Goal: Task Accomplishment & Management: Use online tool/utility

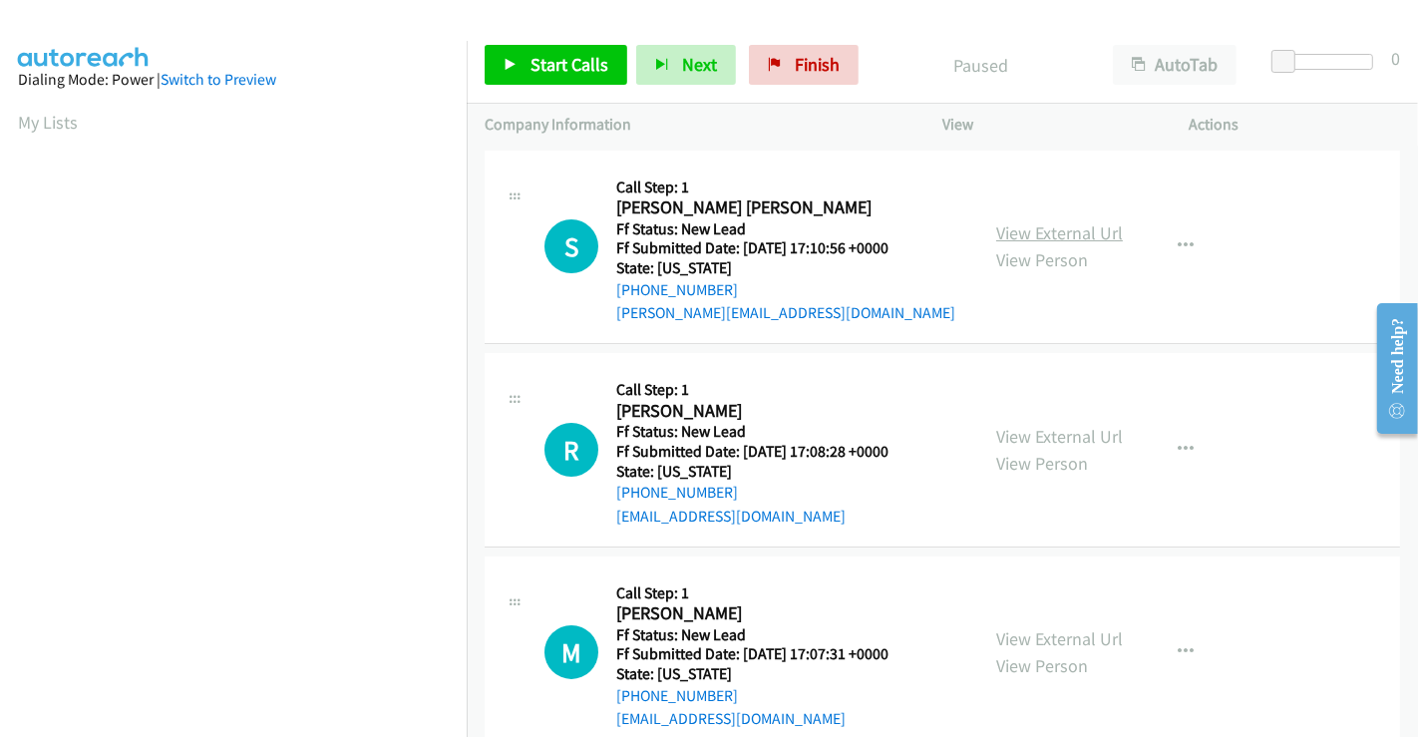
click at [1072, 226] on link "View External Url" at bounding box center [1059, 232] width 127 height 23
click at [1062, 425] on link "View External Url" at bounding box center [1059, 436] width 127 height 23
click at [1059, 631] on link "View External Url" at bounding box center [1059, 638] width 127 height 23
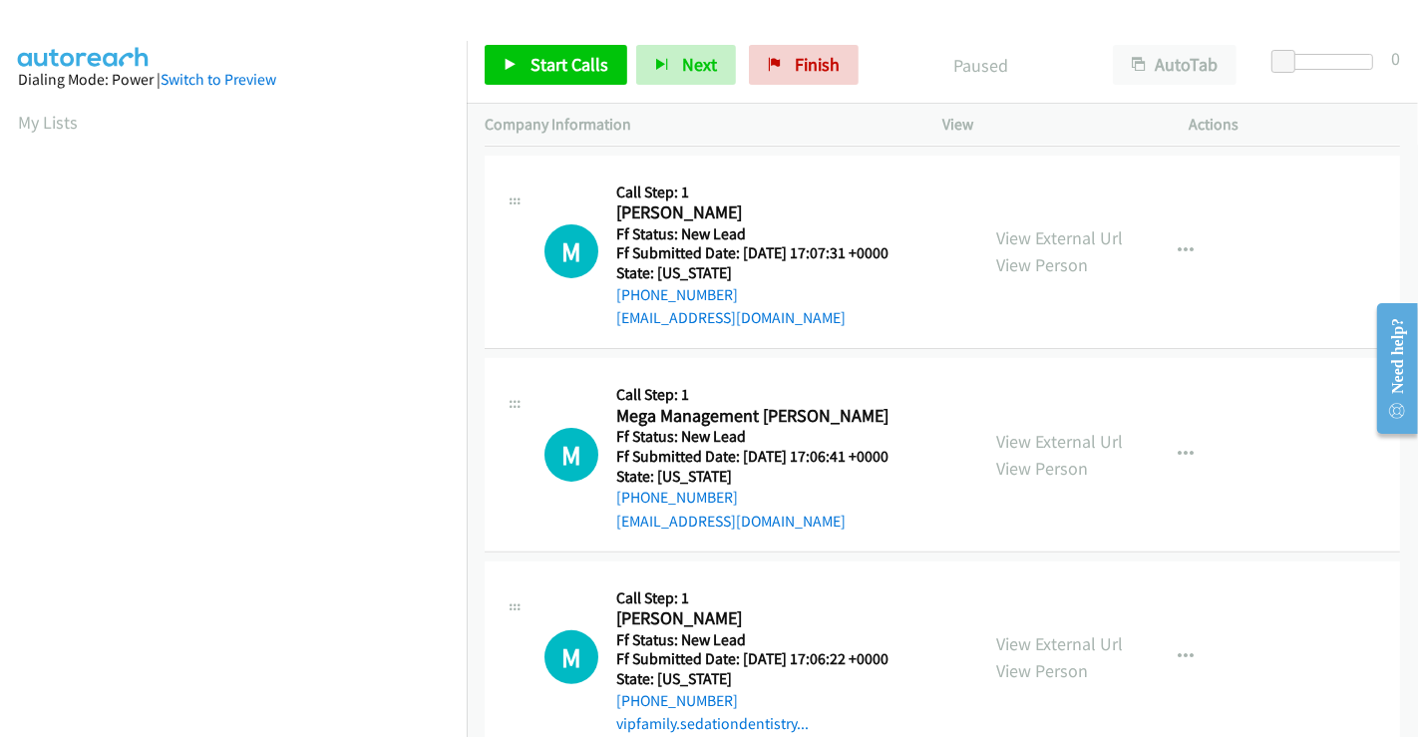
scroll to position [448, 0]
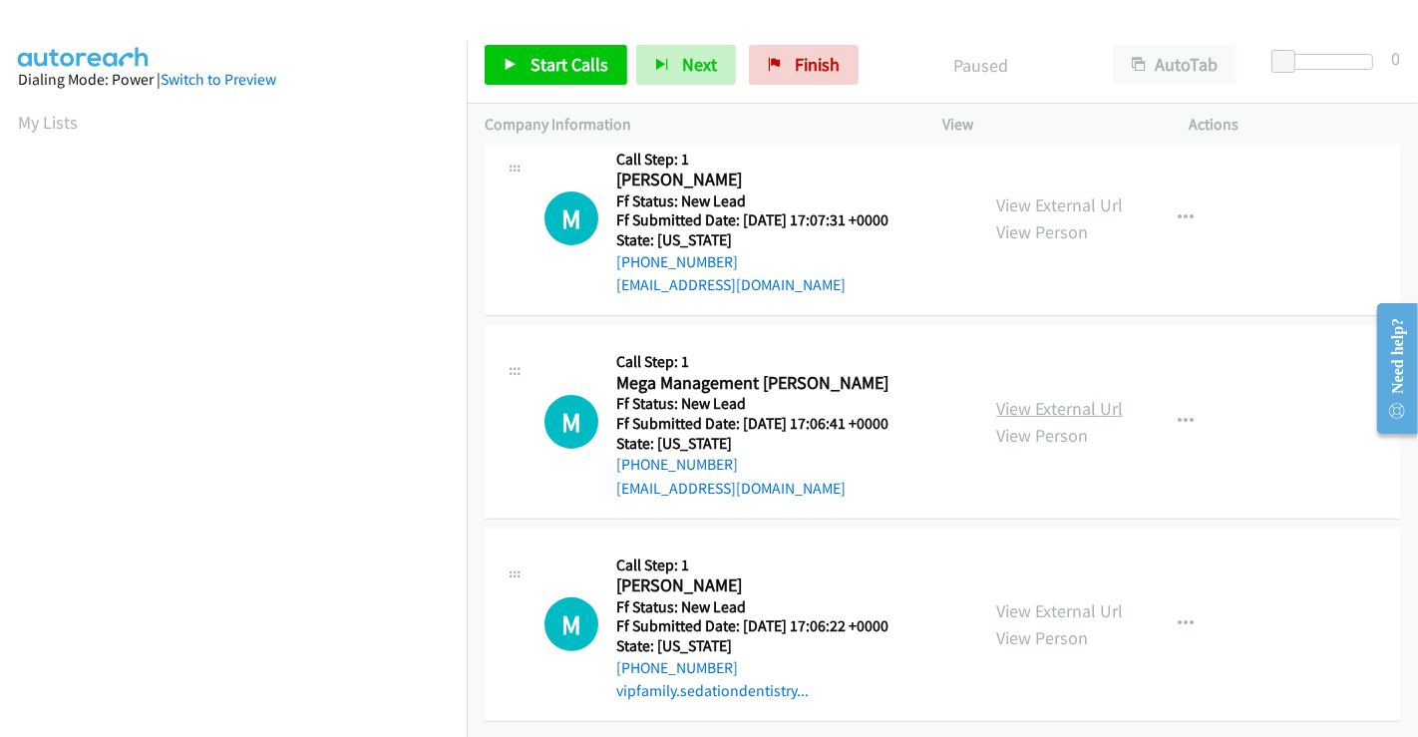
click at [1039, 397] on link "View External Url" at bounding box center [1059, 408] width 127 height 23
click at [1045, 599] on link "View External Url" at bounding box center [1059, 610] width 127 height 23
click at [569, 68] on span "Start Calls" at bounding box center [569, 64] width 78 height 23
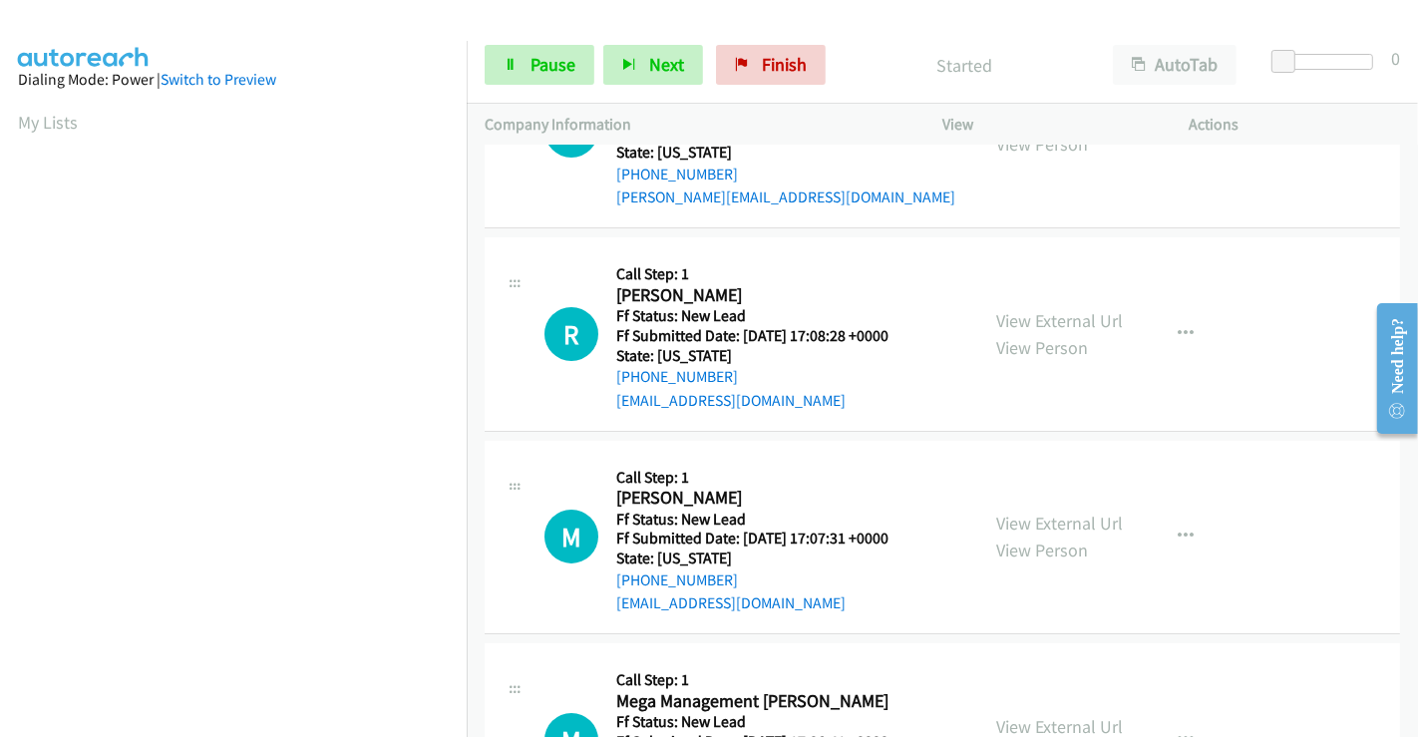
scroll to position [0, 0]
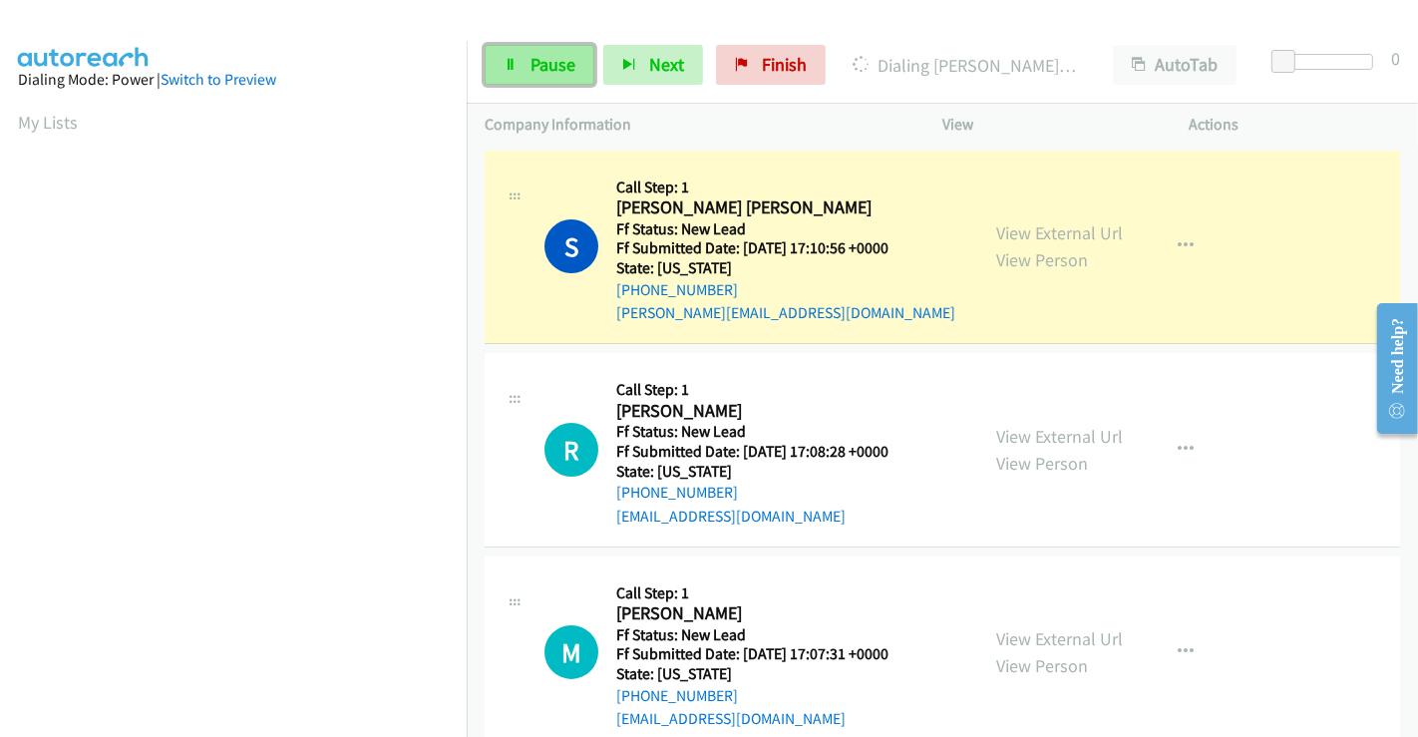
click at [552, 55] on span "Pause" at bounding box center [552, 64] width 45 height 23
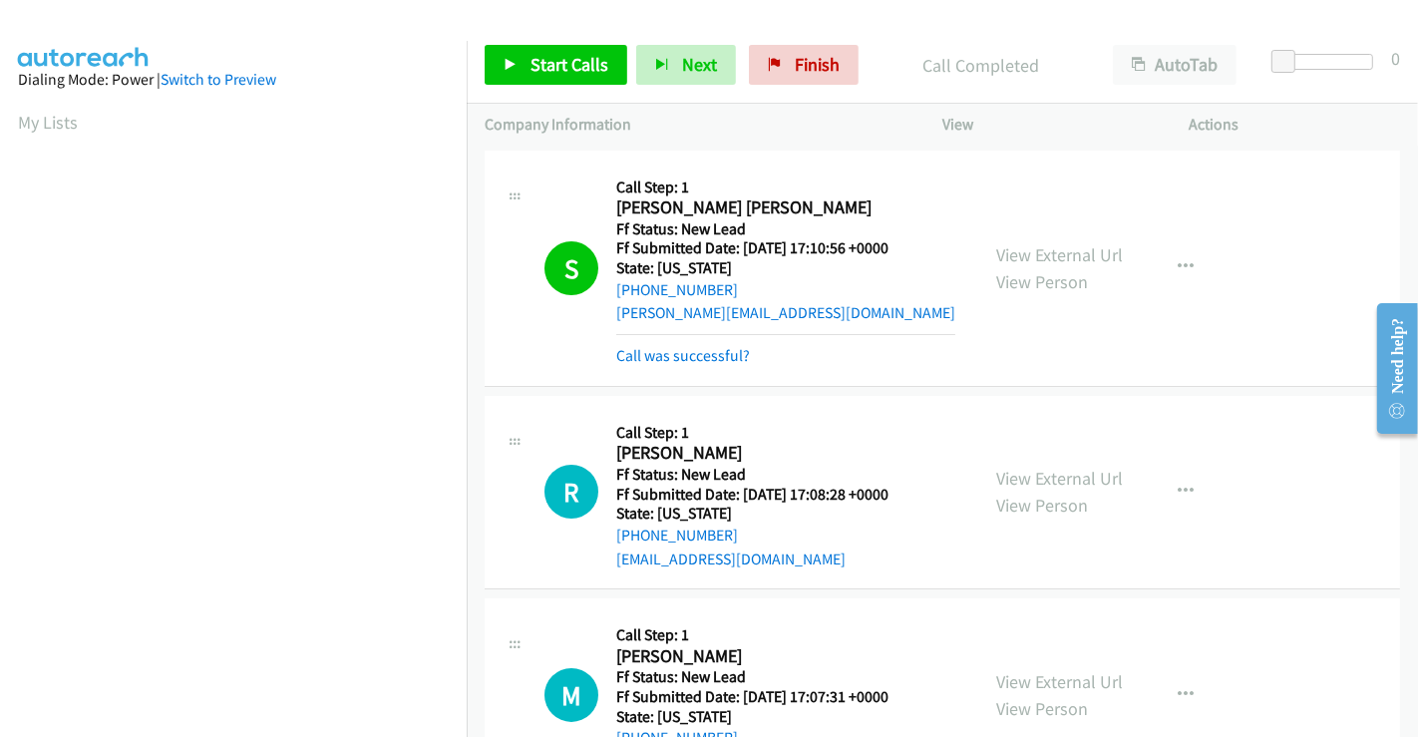
scroll to position [384, 0]
click at [700, 358] on link "Call was successful?" at bounding box center [683, 355] width 134 height 19
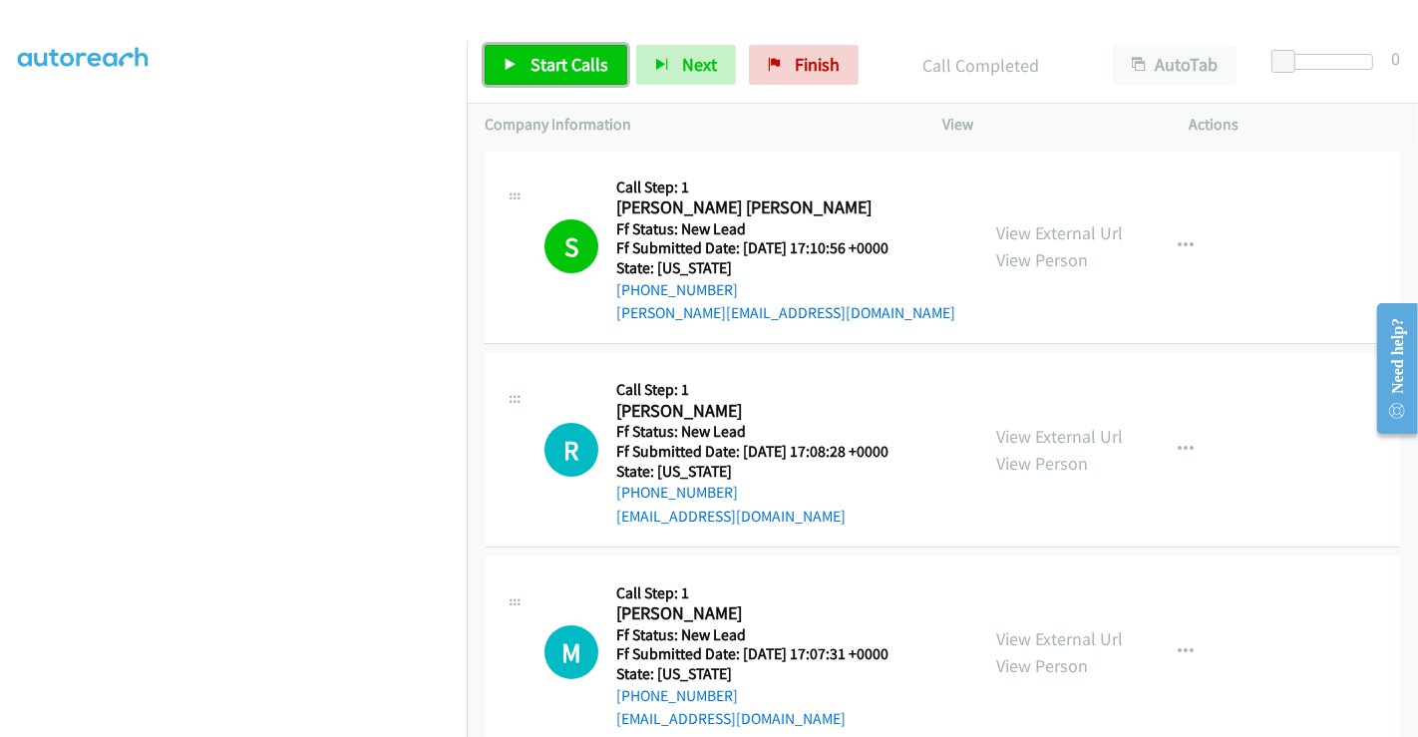
click at [550, 64] on span "Start Calls" at bounding box center [569, 64] width 78 height 23
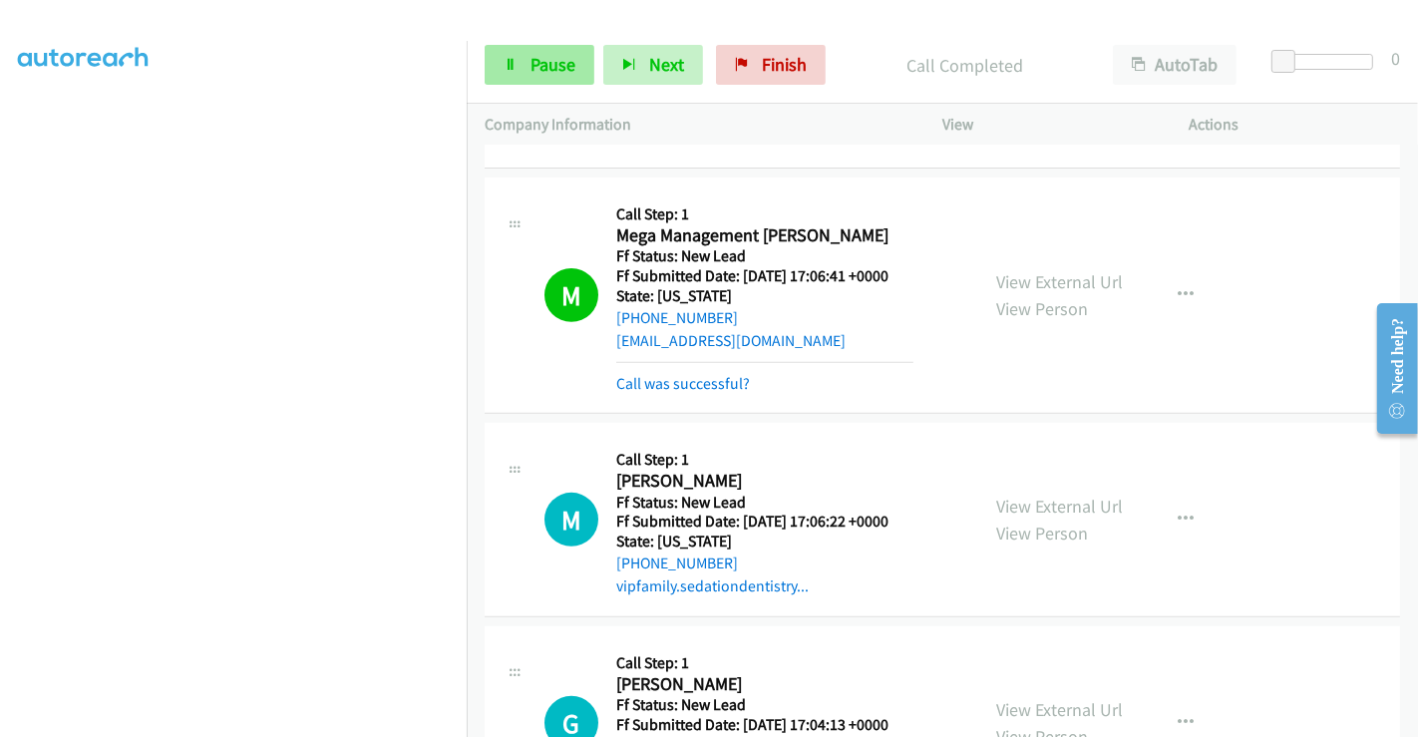
scroll to position [775, 0]
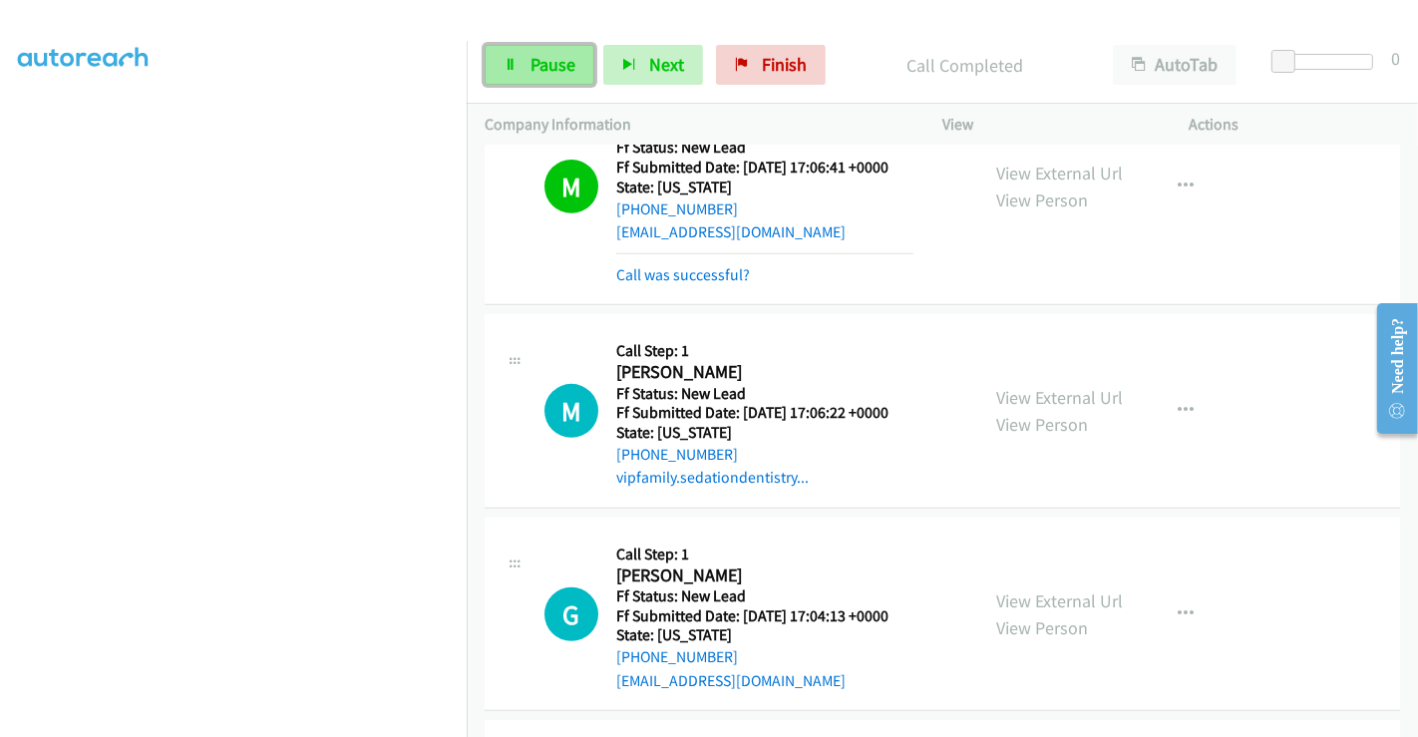
click at [530, 58] on span "Pause" at bounding box center [552, 64] width 45 height 23
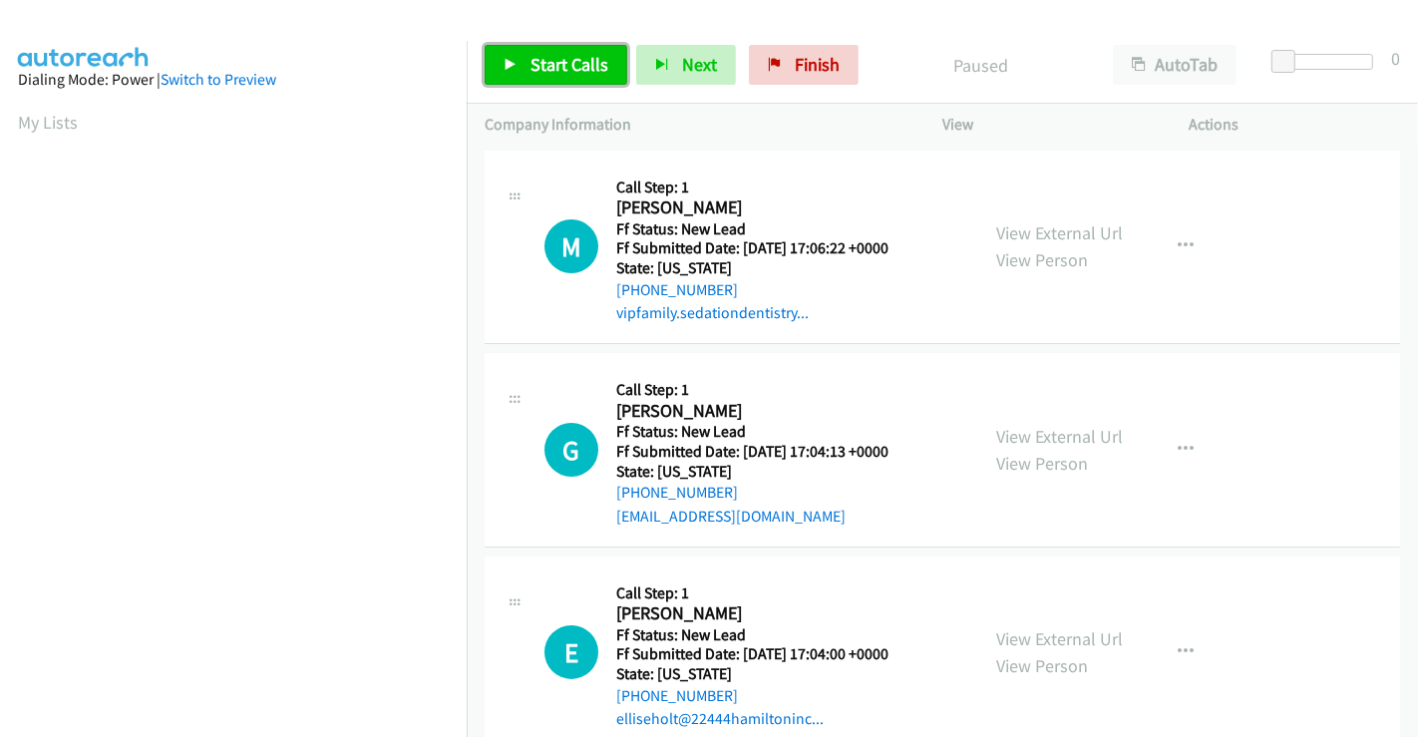
click at [547, 53] on span "Start Calls" at bounding box center [569, 64] width 78 height 23
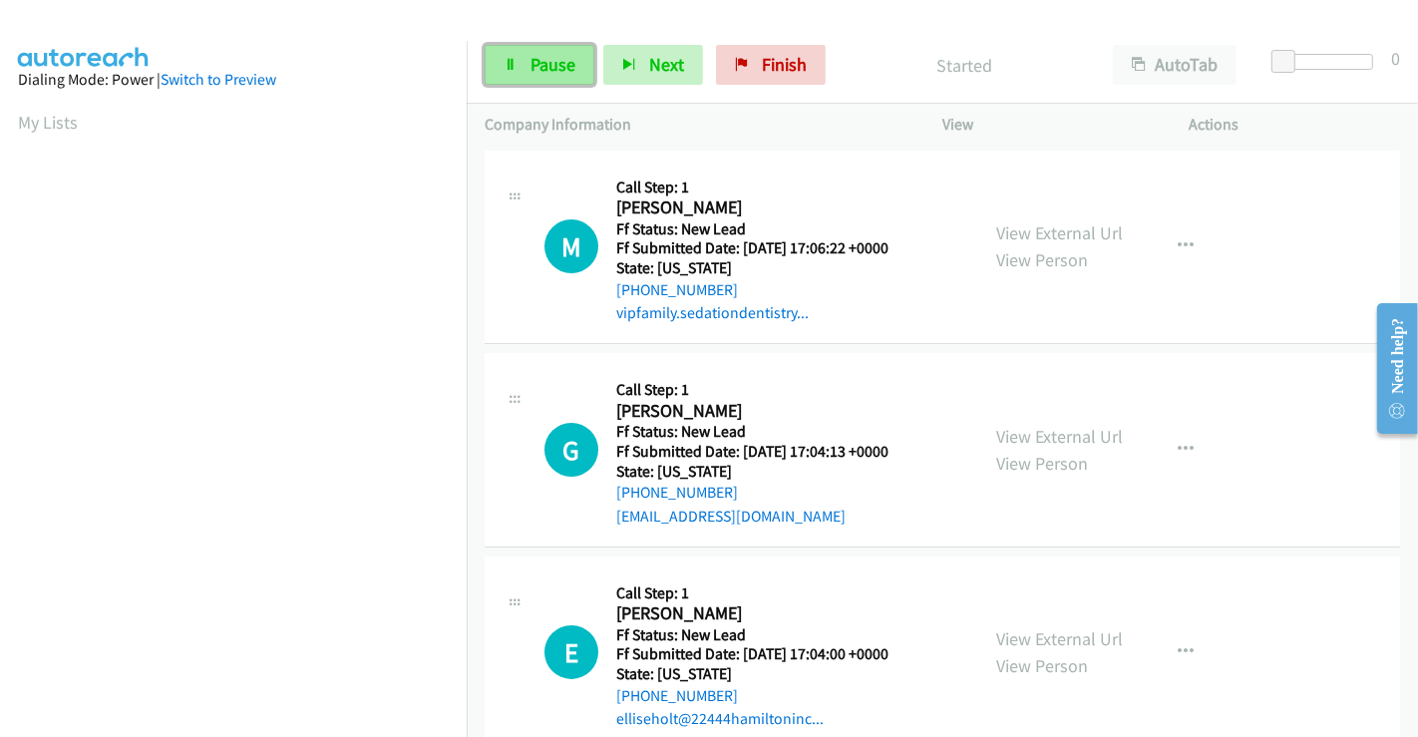
click at [551, 61] on span "Pause" at bounding box center [552, 64] width 45 height 23
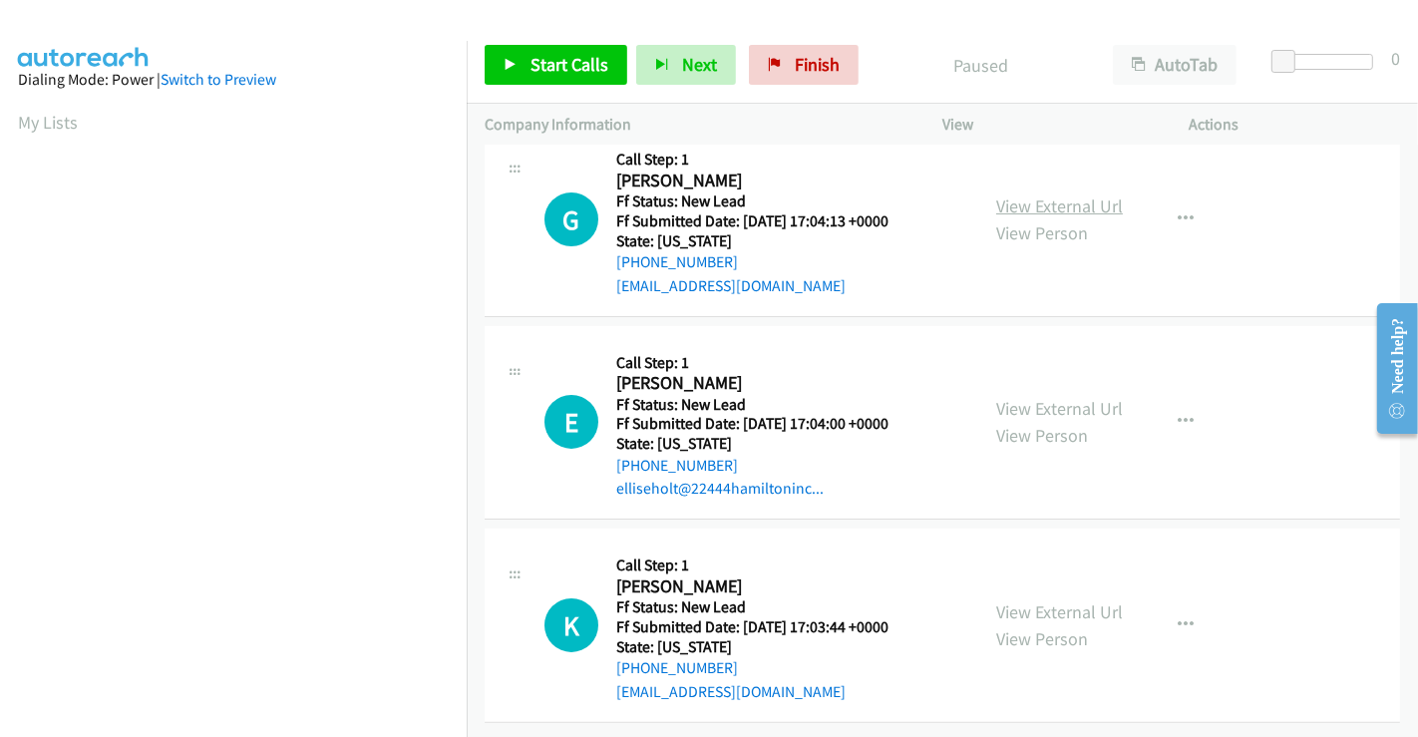
click at [1057, 194] on link "View External Url" at bounding box center [1059, 205] width 127 height 23
click at [1022, 397] on link "View External Url" at bounding box center [1059, 408] width 127 height 23
click at [1029, 600] on link "View External Url" at bounding box center [1059, 611] width 127 height 23
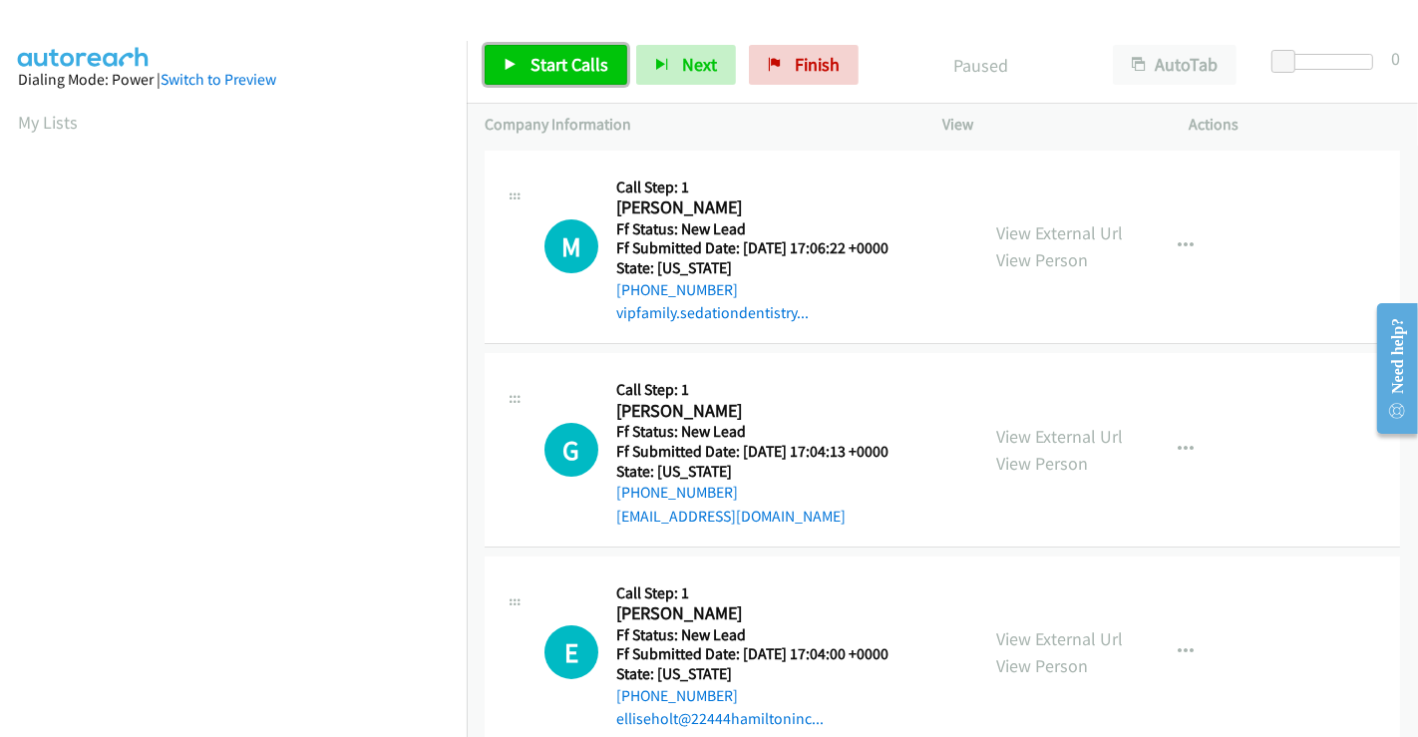
click at [552, 50] on link "Start Calls" at bounding box center [556, 65] width 143 height 40
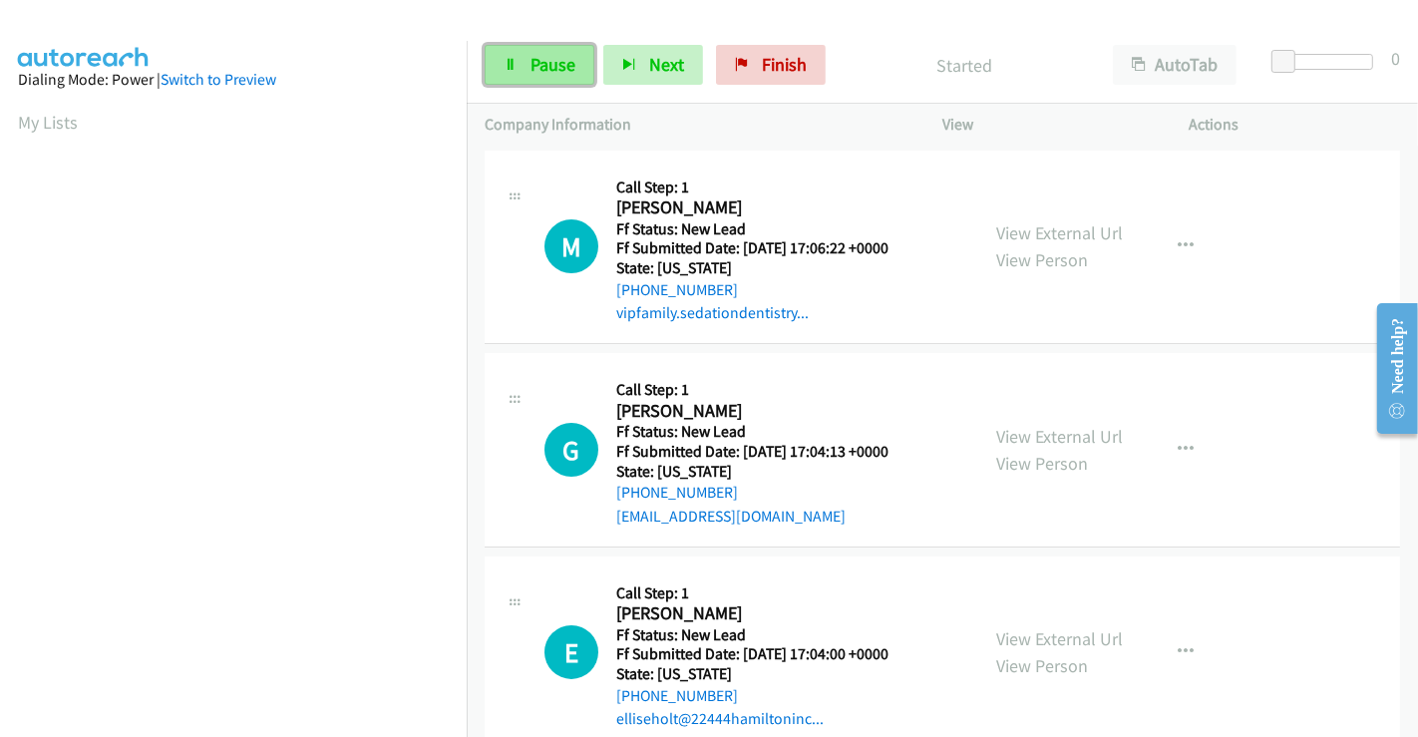
click at [543, 56] on span "Pause" at bounding box center [552, 64] width 45 height 23
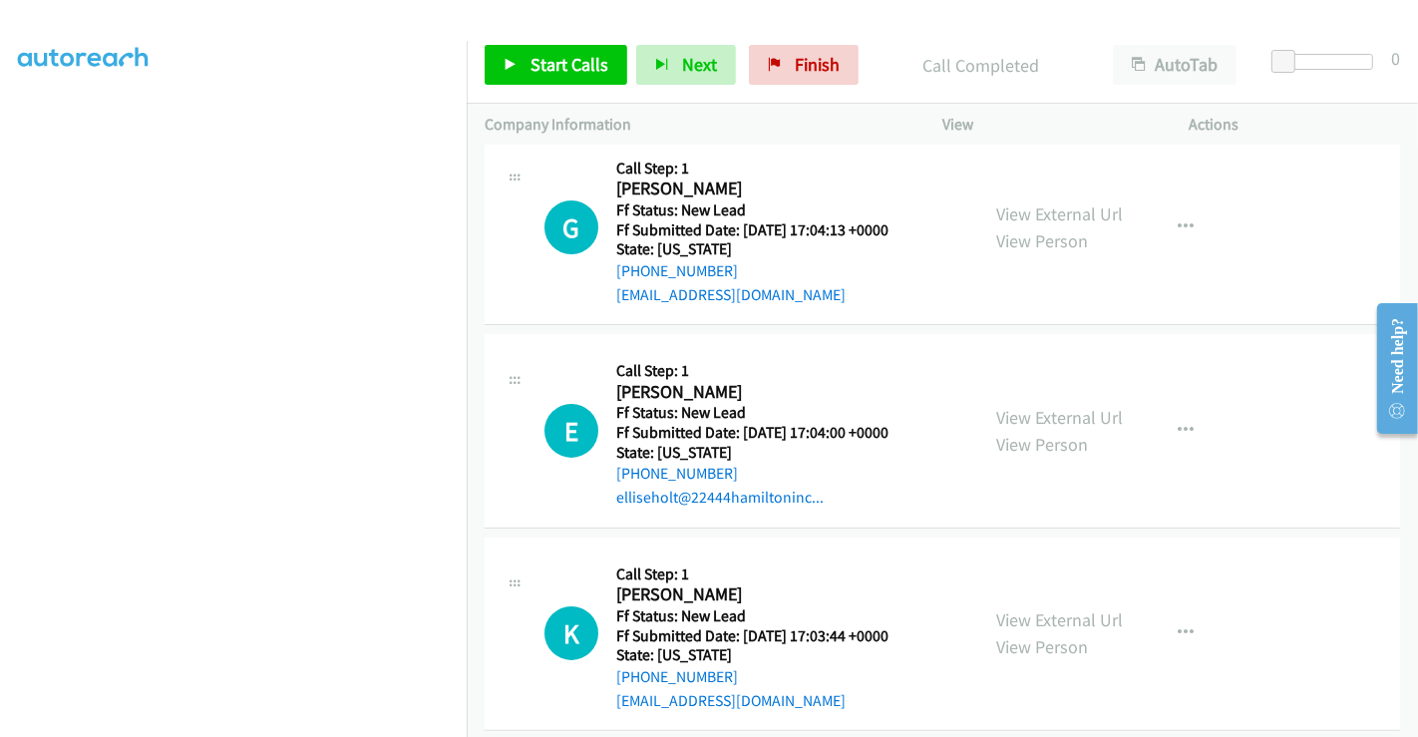
scroll to position [287, 0]
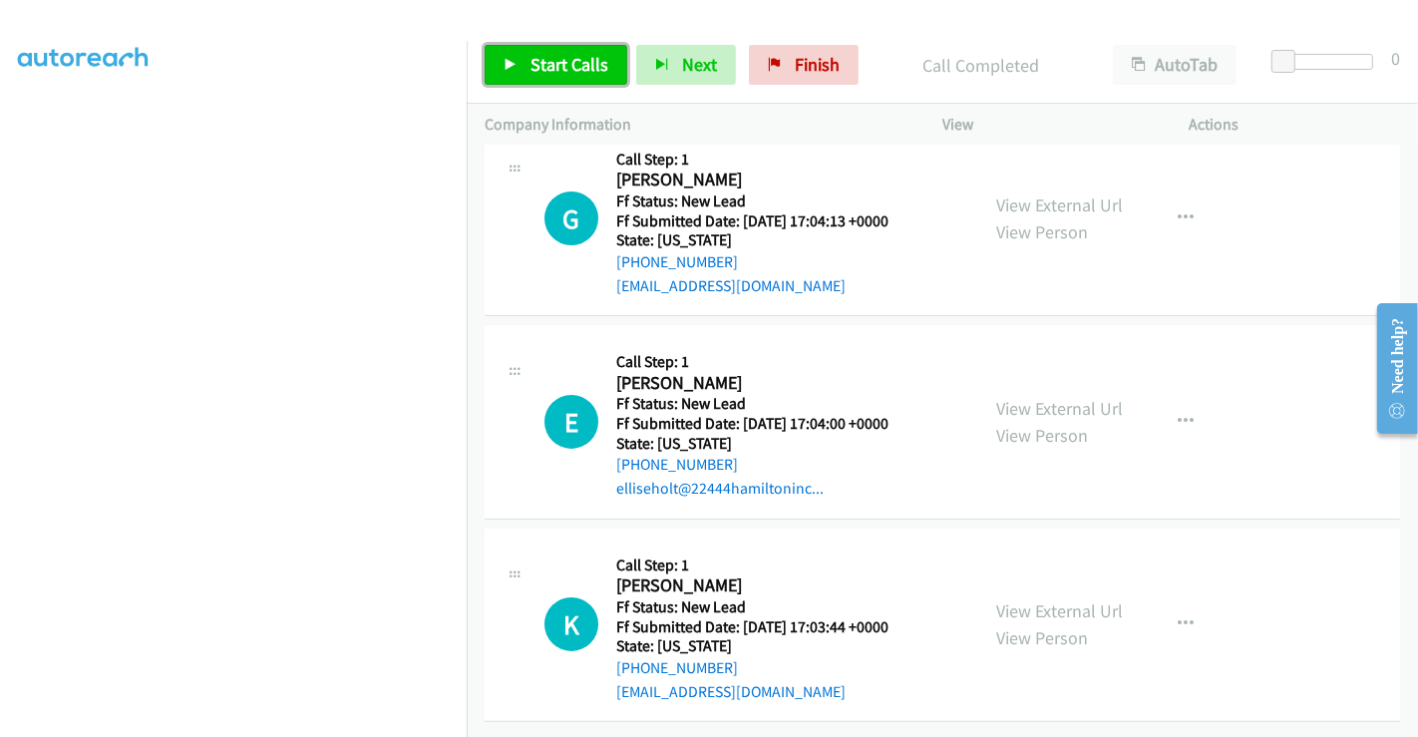
click at [582, 61] on span "Start Calls" at bounding box center [569, 64] width 78 height 23
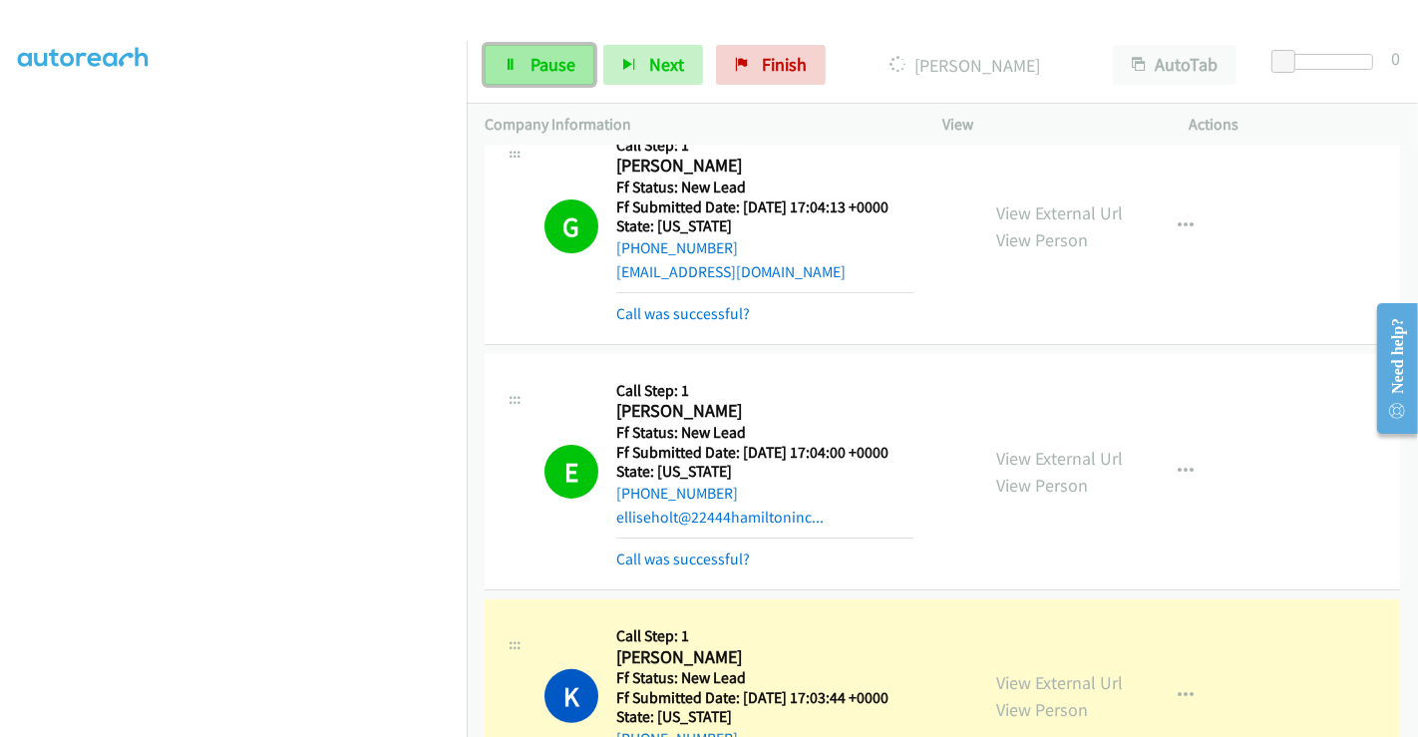
click at [566, 64] on span "Pause" at bounding box center [552, 64] width 45 height 23
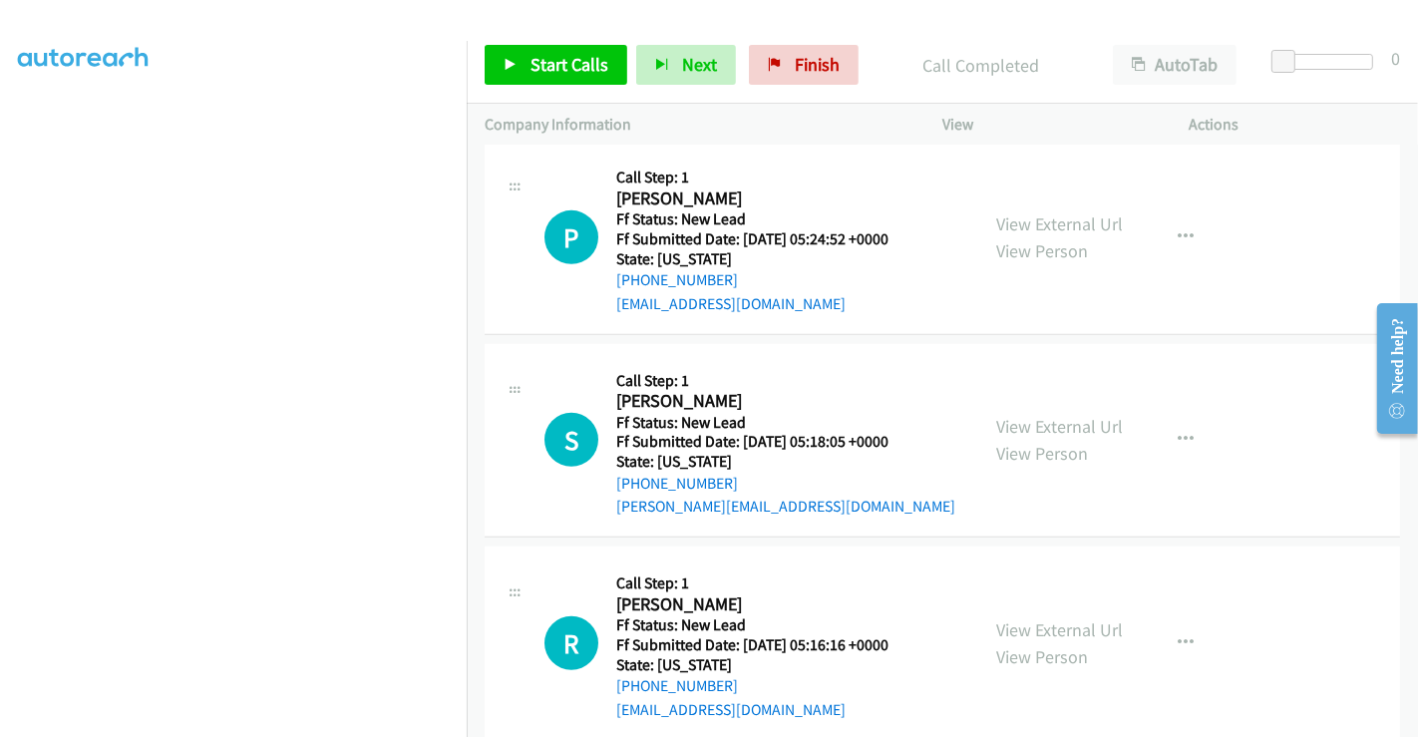
scroll to position [1022, 0]
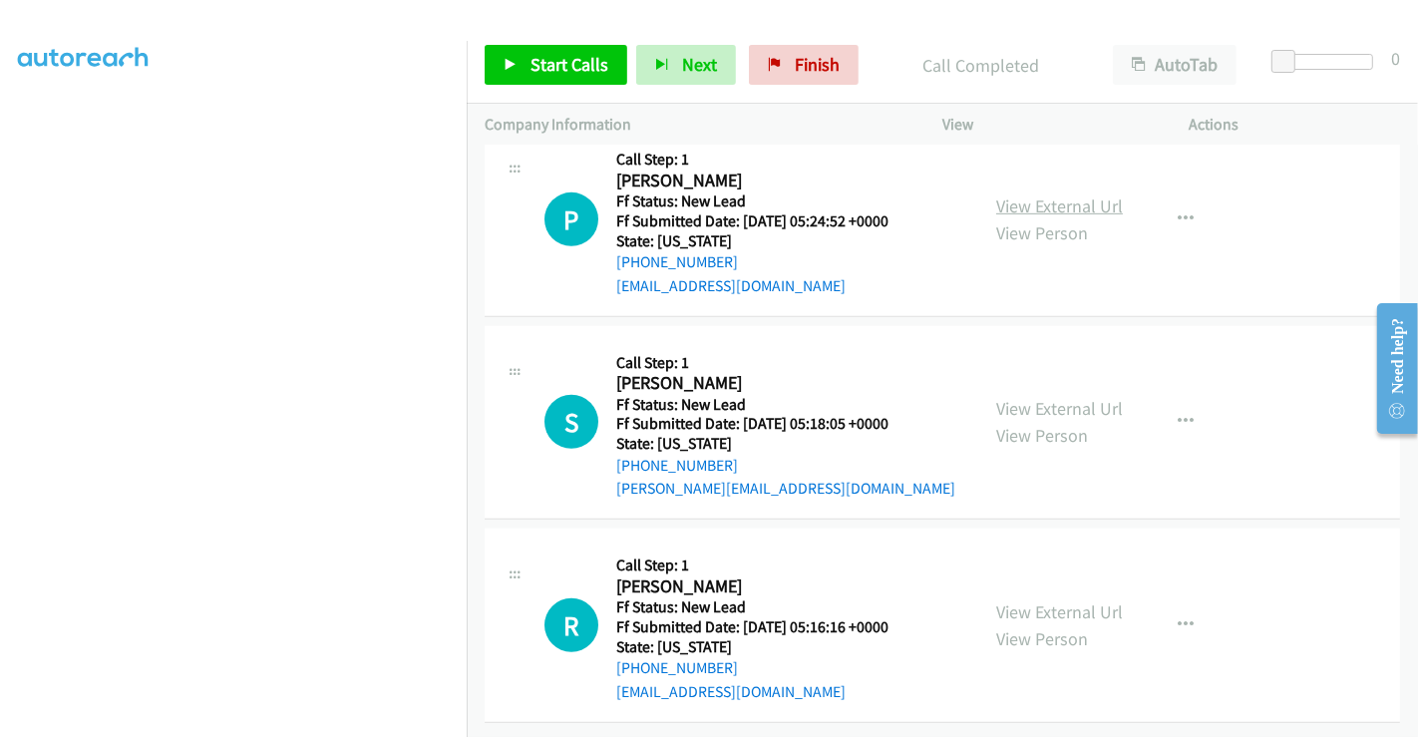
click at [1046, 196] on link "View External Url" at bounding box center [1059, 205] width 127 height 23
click at [1050, 397] on link "View External Url" at bounding box center [1059, 408] width 127 height 23
click at [1039, 600] on link "View External Url" at bounding box center [1059, 611] width 127 height 23
click at [543, 64] on span "Start Calls" at bounding box center [569, 64] width 78 height 23
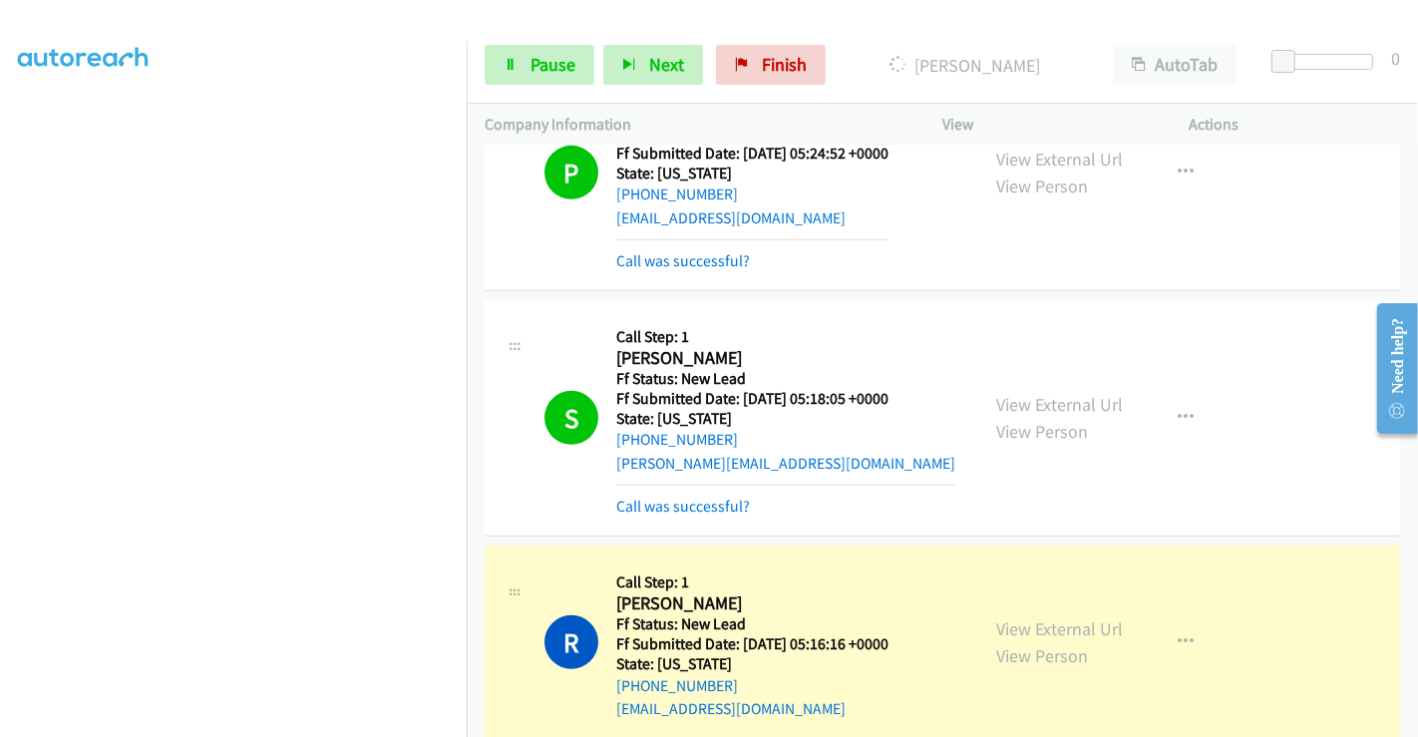
scroll to position [1107, 0]
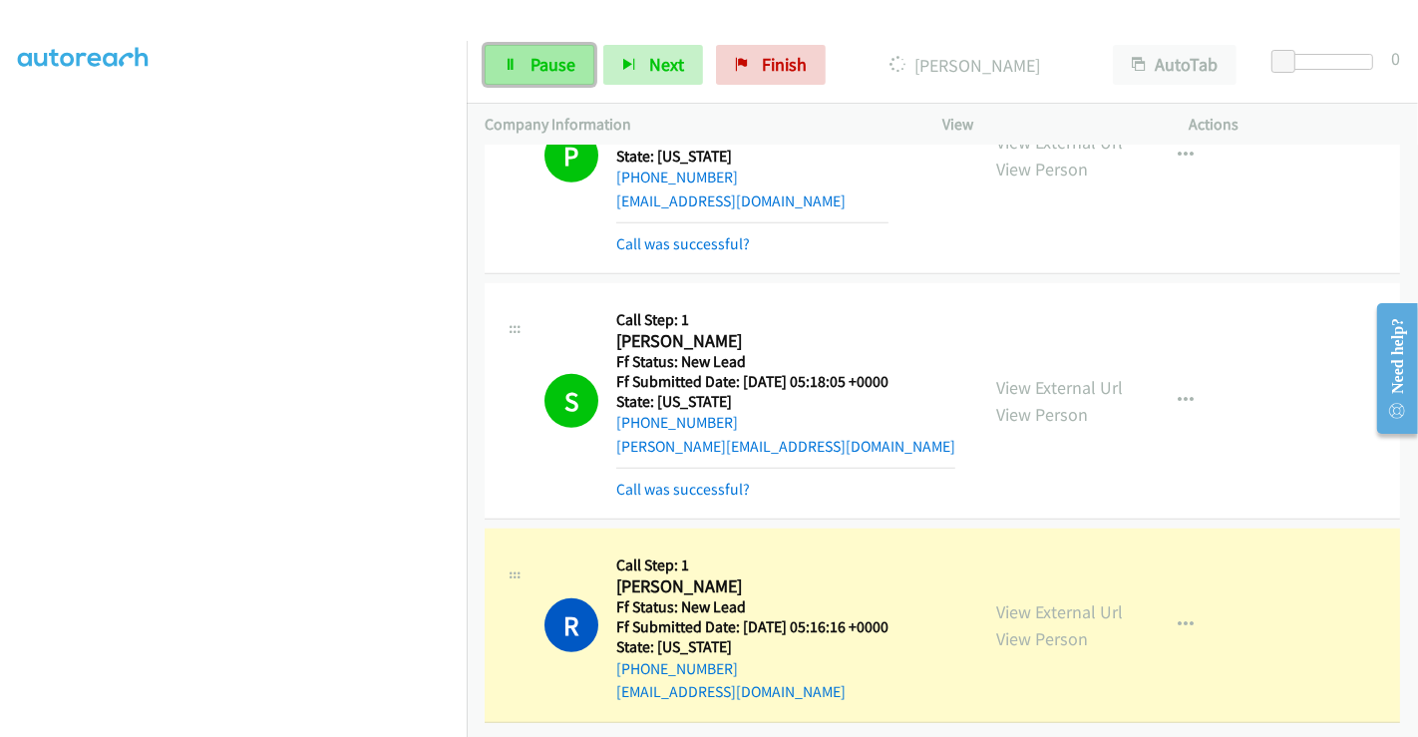
click at [538, 59] on span "Pause" at bounding box center [552, 64] width 45 height 23
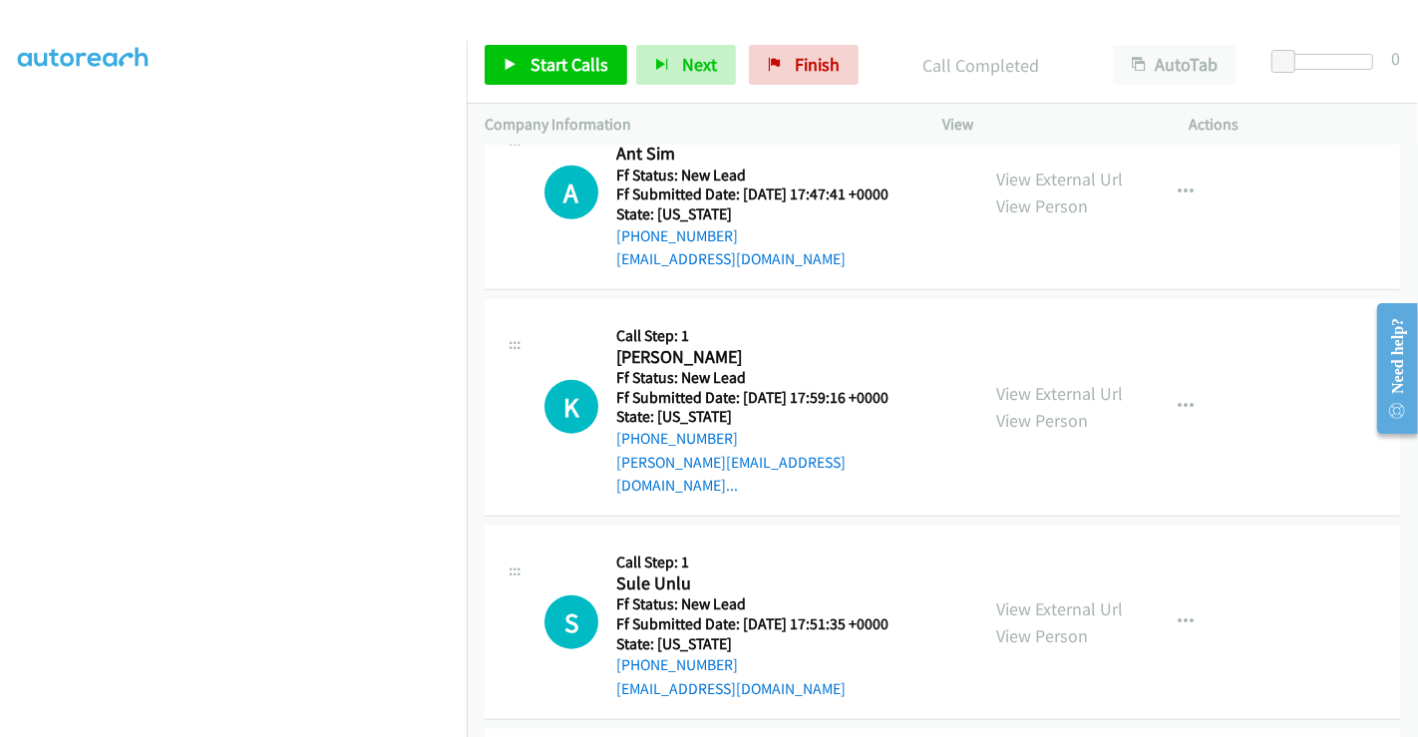
scroll to position [1439, 0]
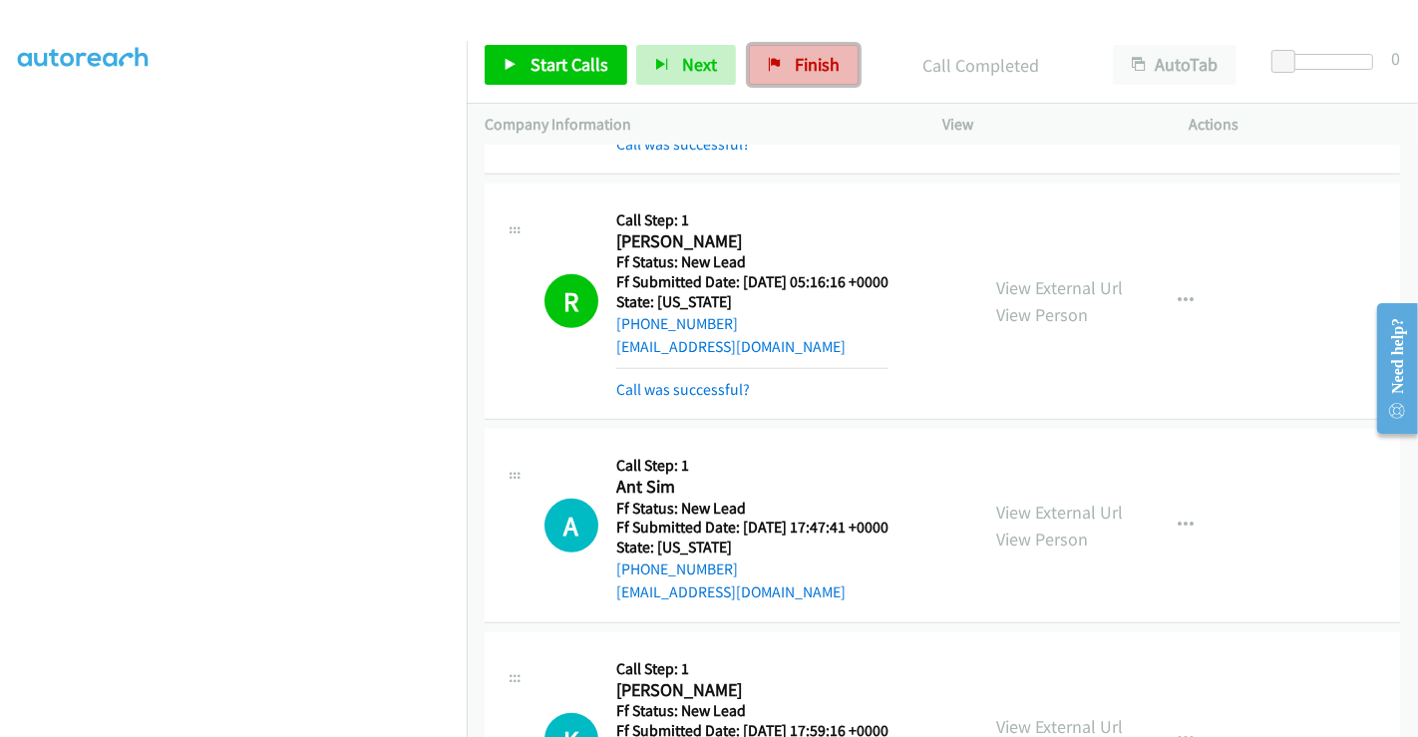
click at [801, 64] on span "Finish" at bounding box center [817, 64] width 45 height 23
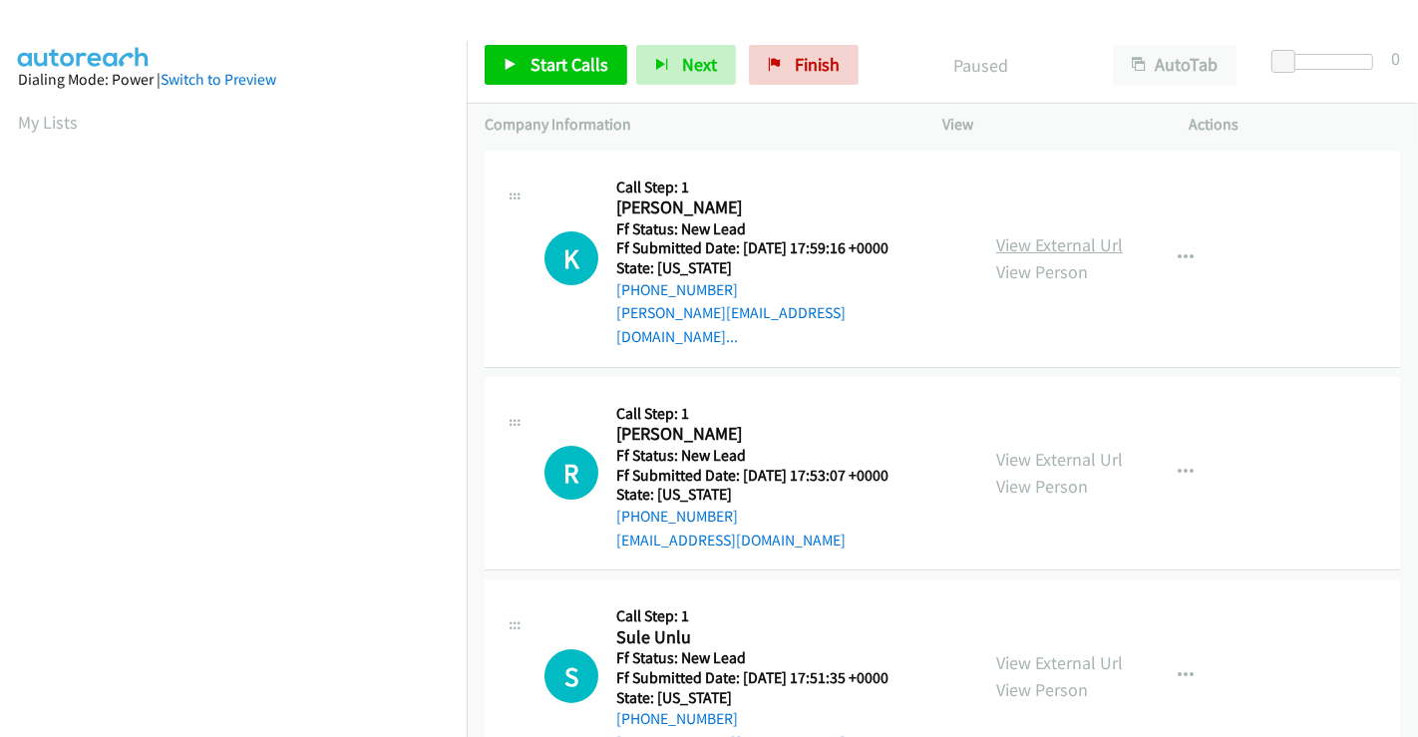
click at [1025, 233] on link "View External Url" at bounding box center [1059, 244] width 127 height 23
click at [1037, 448] on link "View External Url" at bounding box center [1059, 459] width 127 height 23
click at [1036, 651] on link "View External Url" at bounding box center [1059, 662] width 127 height 23
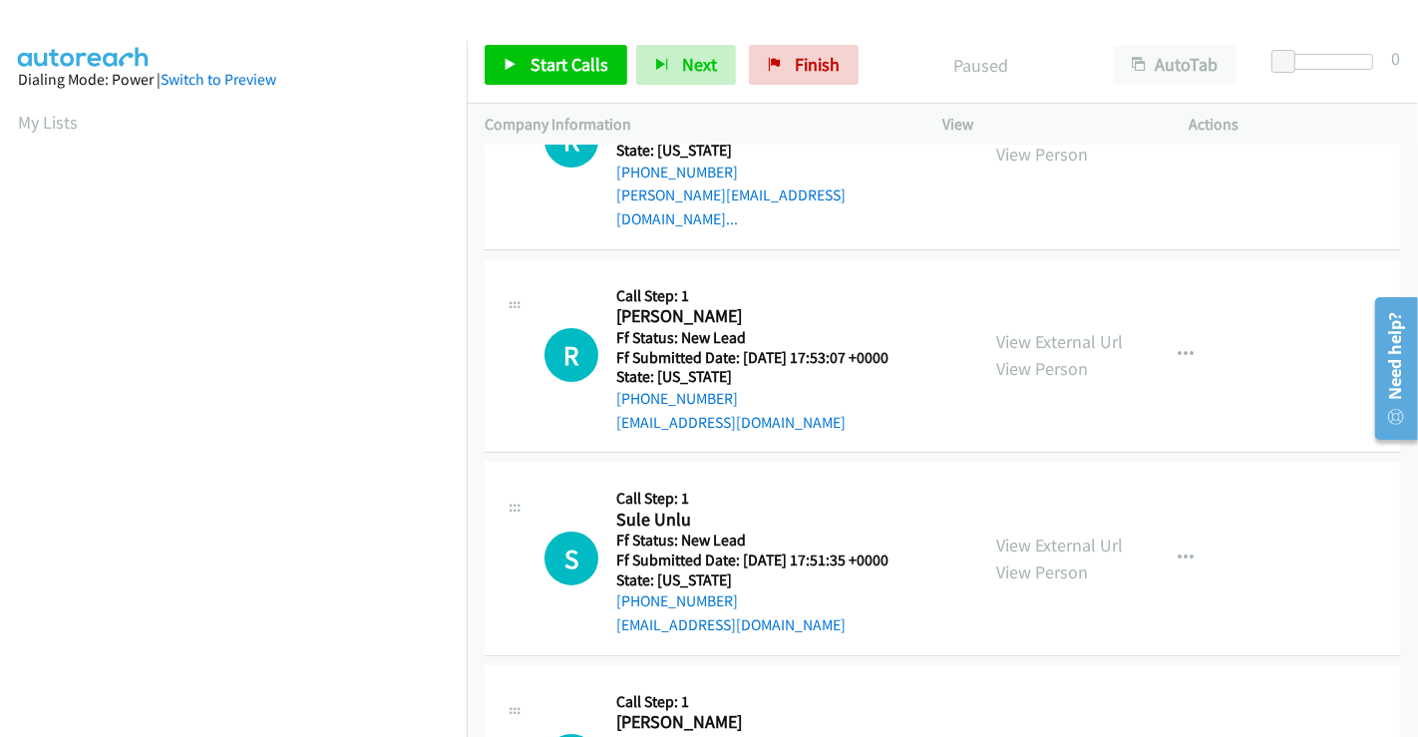
scroll to position [448, 0]
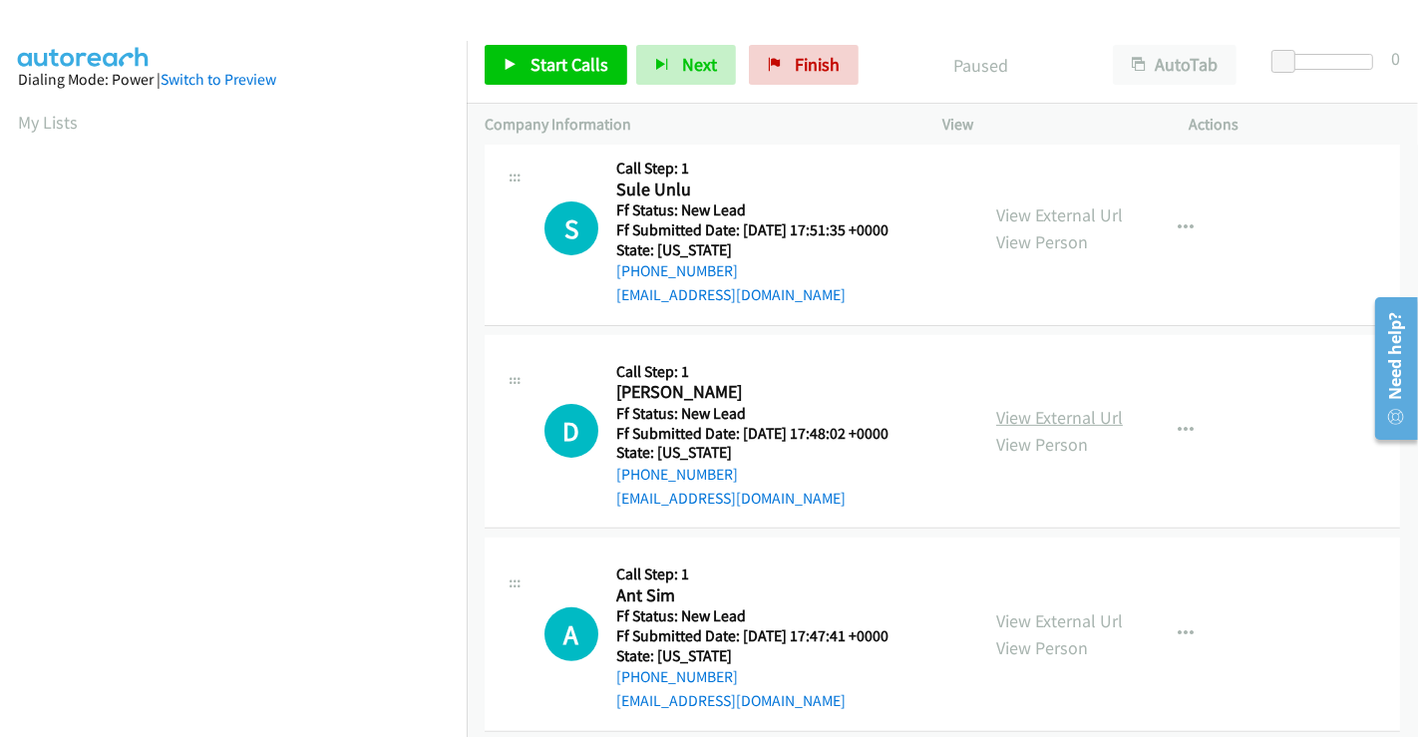
click at [1042, 406] on link "View External Url" at bounding box center [1059, 417] width 127 height 23
click at [1038, 609] on link "View External Url" at bounding box center [1059, 620] width 127 height 23
click at [550, 45] on link "Start Calls" at bounding box center [556, 65] width 143 height 40
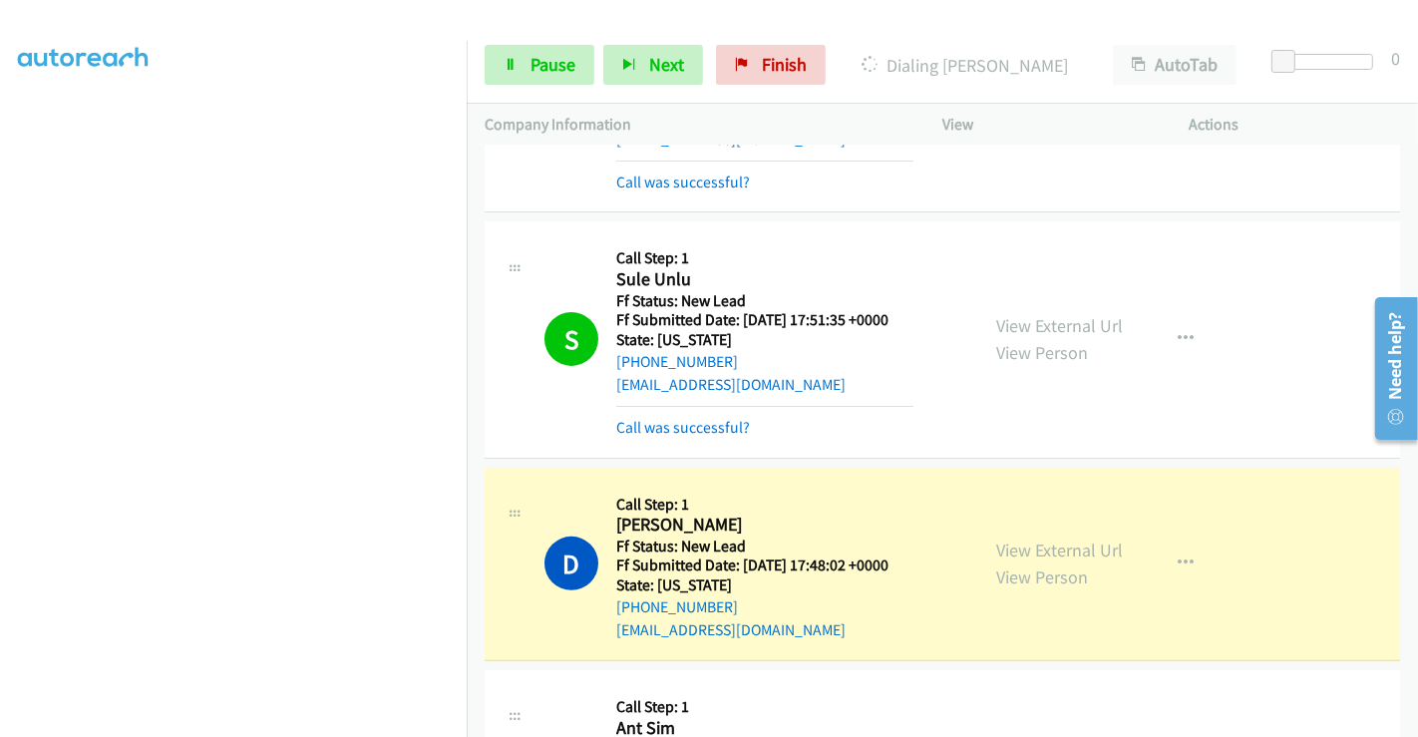
scroll to position [575, 0]
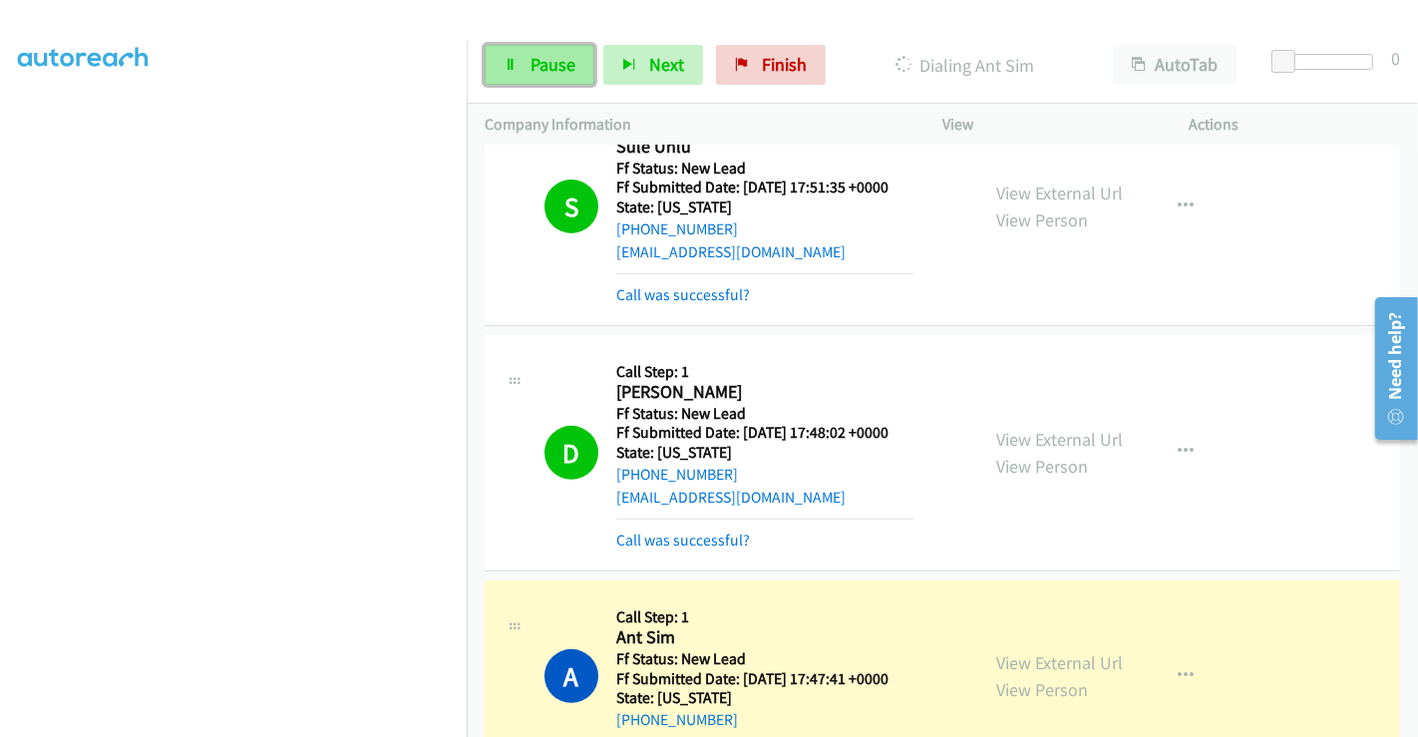
click at [530, 55] on span "Pause" at bounding box center [552, 64] width 45 height 23
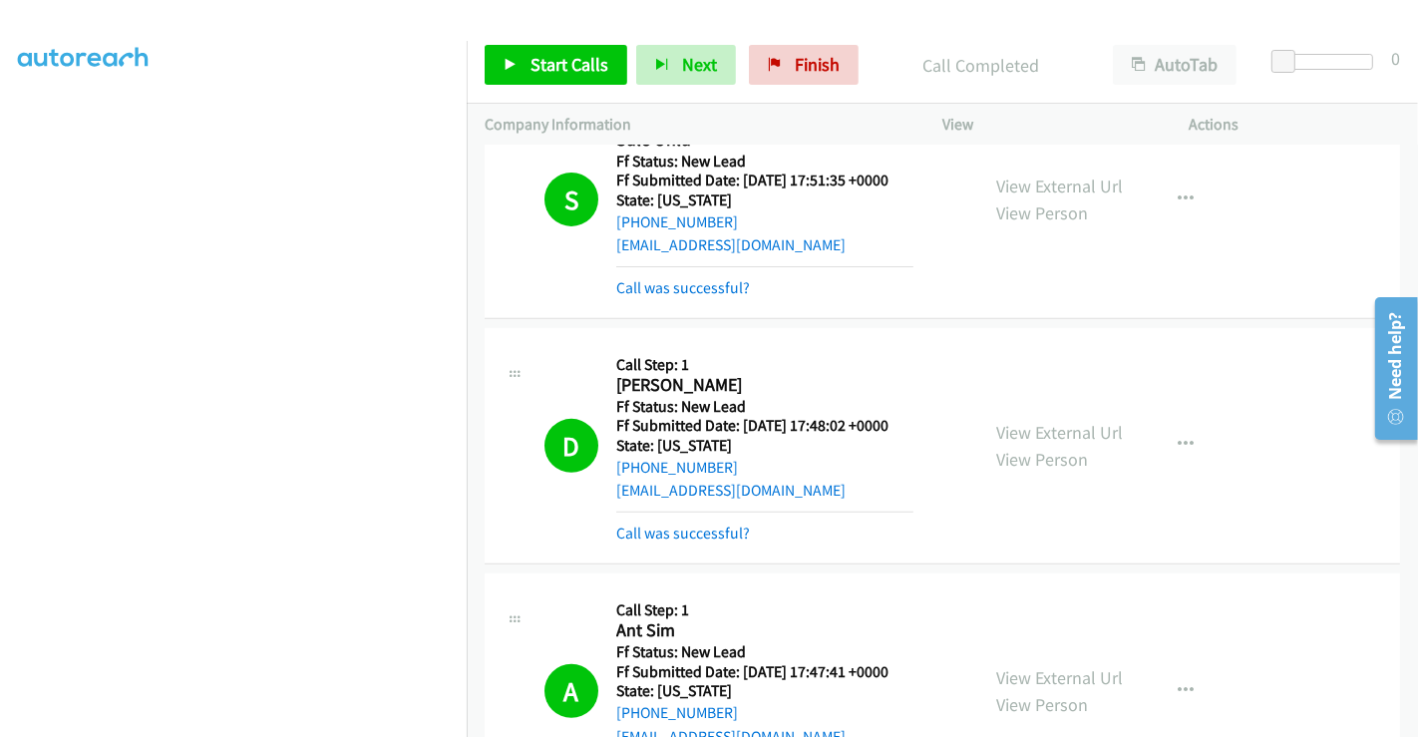
scroll to position [749, 0]
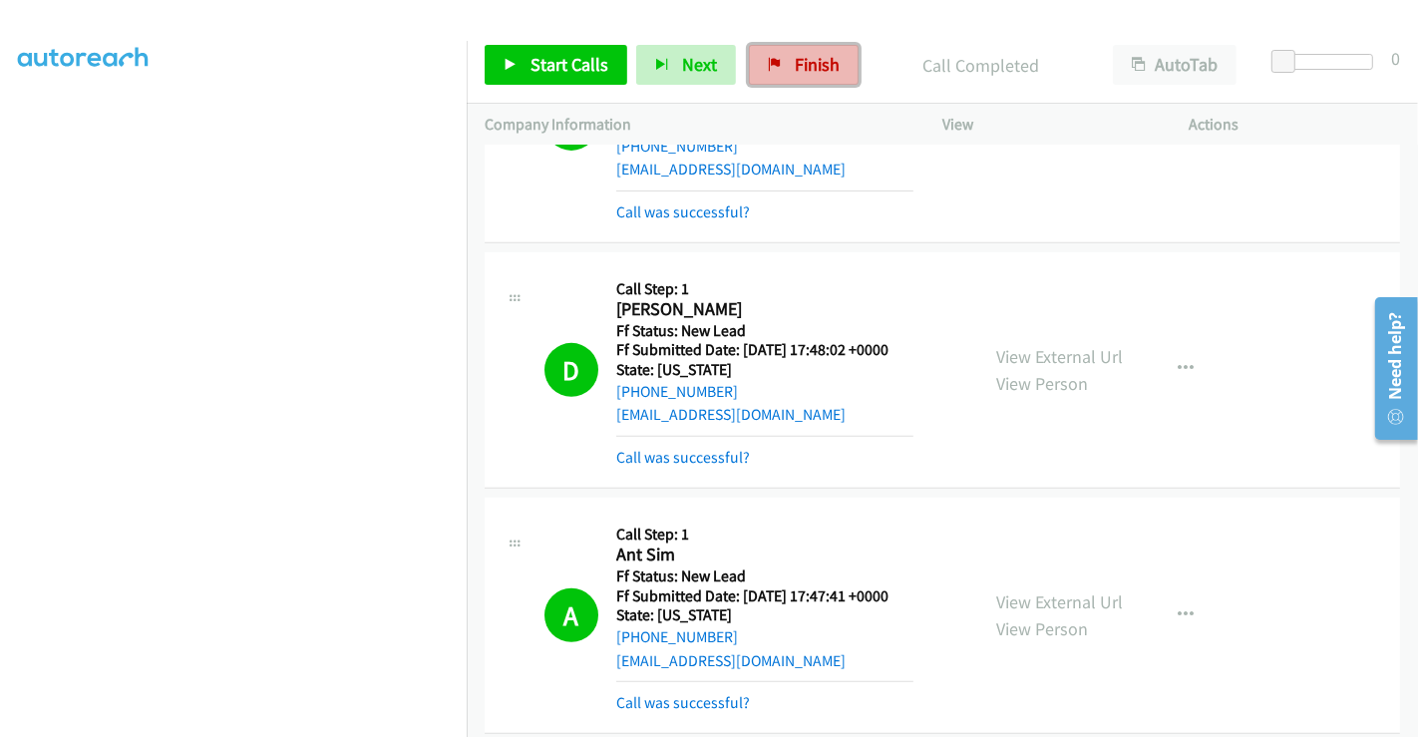
click at [782, 58] on link "Finish" at bounding box center [804, 65] width 110 height 40
